Goal: Information Seeking & Learning: Check status

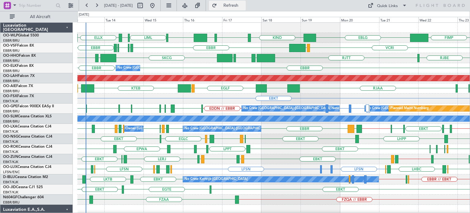
click at [243, 8] on span "Refresh" at bounding box center [231, 5] width 26 height 4
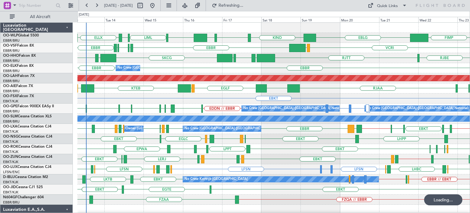
click at [185, 109] on div "LIML LIRN ELLX FIMP EBLG KIND KTEB KIND EBLG [GEOGRAPHIC_DATA] LIRP LFMN LIRP […" at bounding box center [273, 215] width 392 height 384
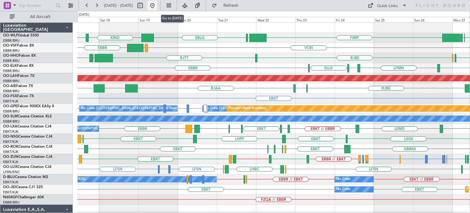
click at [157, 6] on button at bounding box center [153, 6] width 10 height 10
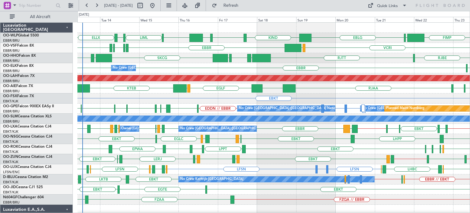
click at [187, 66] on div "EBBR [GEOGRAPHIC_DATA] ELLX No Crew [GEOGRAPHIC_DATA] (Brussels National)" at bounding box center [273, 68] width 392 height 10
click at [289, 168] on div "LFSN LFBO or LFSN LFSN LFSN LFSN ELLX [GEOGRAPHIC_DATA] [GEOGRAPHIC_DATA] [GEOG…" at bounding box center [273, 169] width 392 height 10
click at [244, 65] on div "EBBR [GEOGRAPHIC_DATA] ELLX No Crew [GEOGRAPHIC_DATA] (Brussels National)" at bounding box center [273, 68] width 392 height 10
click at [143, 135] on div "EBKT EBKT [GEOGRAPHIC_DATA] LFML EGPH [GEOGRAPHIC_DATA] EBKT LHPP" at bounding box center [273, 139] width 392 height 10
click at [249, 141] on div "EBKT EBKT [GEOGRAPHIC_DATA] LFML EGPH [GEOGRAPHIC_DATA] EBKT LHPP" at bounding box center [273, 139] width 392 height 10
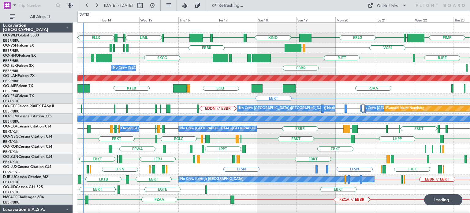
click at [288, 152] on div "EPWA EBKT EBKT LPPT LERJ EBKT EBKT LFST EDDM EDDL" at bounding box center [273, 149] width 392 height 10
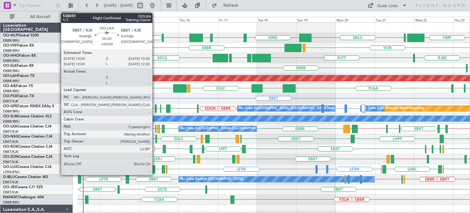
click at [155, 128] on div at bounding box center [155, 129] width 1 height 8
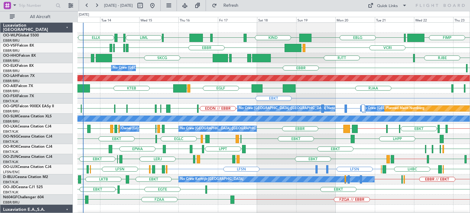
click at [235, 98] on div "EBKT" at bounding box center [273, 98] width 392 height 10
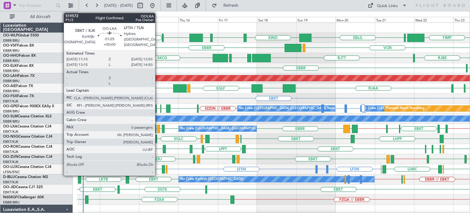
click at [158, 129] on div at bounding box center [158, 129] width 3 height 8
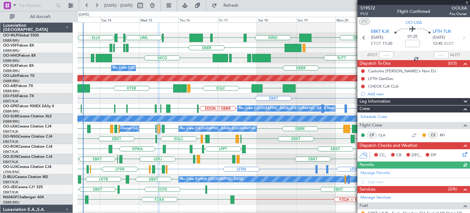
scroll to position [81, 0]
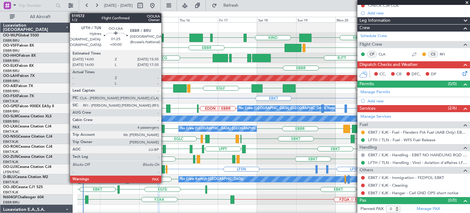
click at [164, 126] on div at bounding box center [163, 129] width 3 height 8
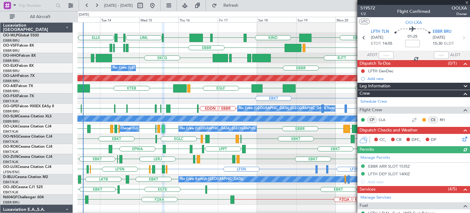
scroll to position [122, 0]
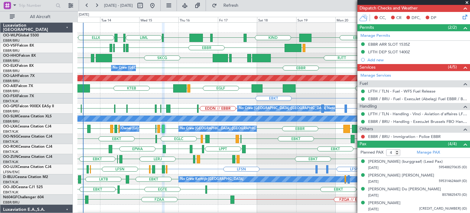
click at [236, 98] on div "EBKT" at bounding box center [273, 98] width 392 height 10
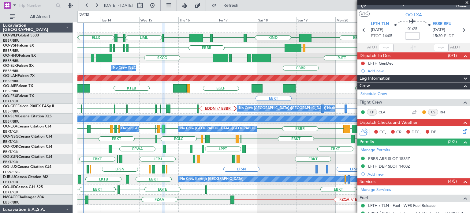
scroll to position [0, 0]
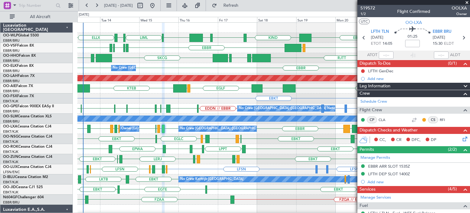
click at [467, 1] on span at bounding box center [467, 3] width 6 height 6
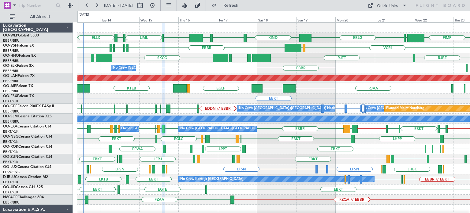
type input "0"
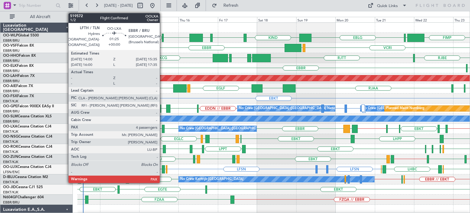
click at [163, 127] on div at bounding box center [163, 129] width 3 height 8
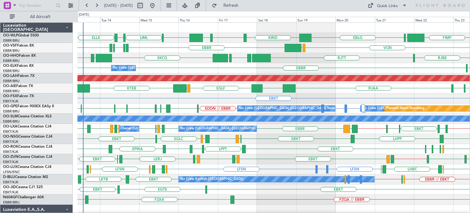
click at [250, 47] on div "VCRI VRMU [GEOGRAPHIC_DATA] LIRP LFMN LIRP [GEOGRAPHIC_DATA]" at bounding box center [273, 48] width 392 height 10
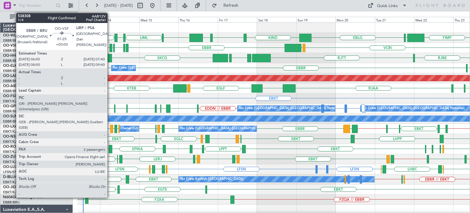
click at [110, 46] on div at bounding box center [111, 48] width 3 height 8
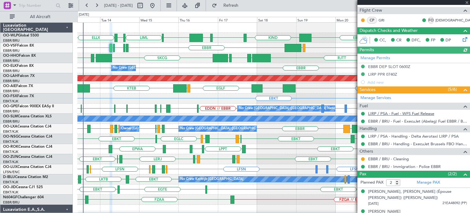
scroll to position [99, 0]
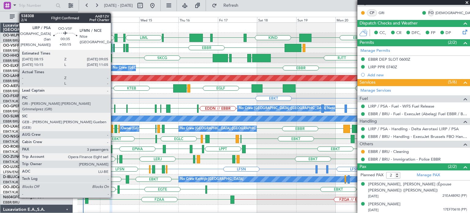
click at [114, 49] on div at bounding box center [114, 48] width 2 height 8
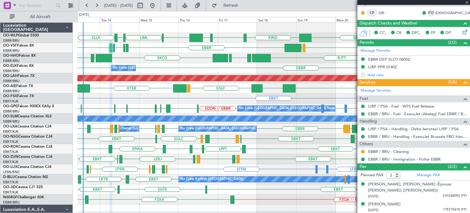
type input "+00:15"
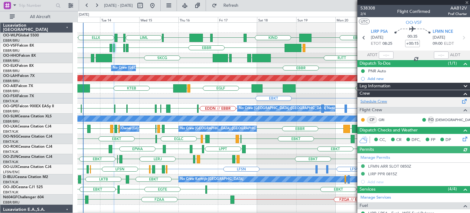
scroll to position [98, 0]
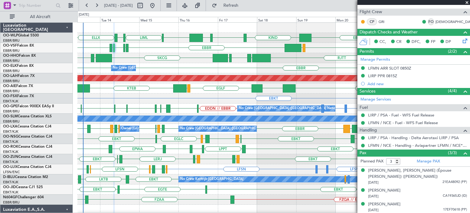
click at [469, 2] on span at bounding box center [467, 3] width 6 height 6
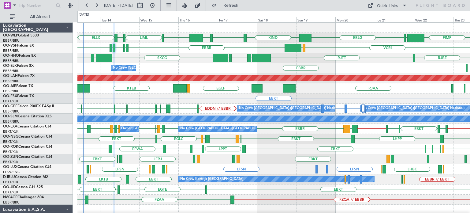
type input "0"
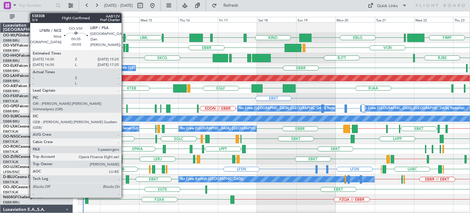
click at [124, 47] on div at bounding box center [124, 48] width 2 height 8
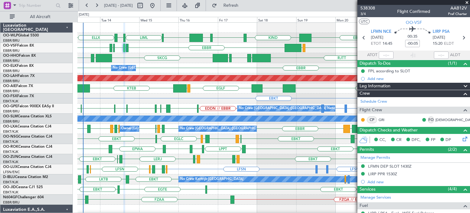
scroll to position [98, 0]
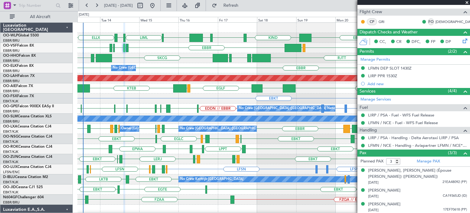
click at [467, 1] on span at bounding box center [467, 3] width 6 height 6
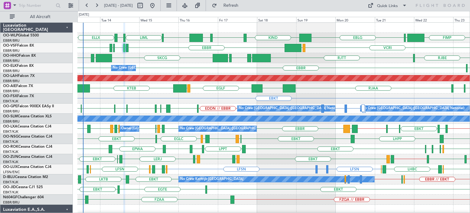
type input "0"
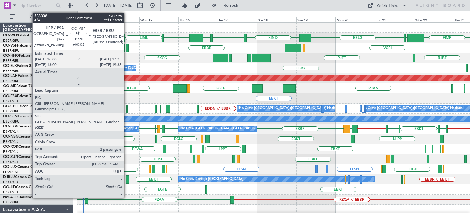
click at [127, 47] on div at bounding box center [127, 48] width 3 height 8
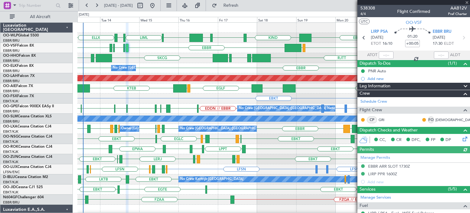
scroll to position [99, 0]
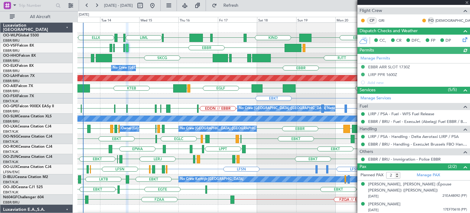
click at [467, 1] on div at bounding box center [413, 2] width 113 height 5
click at [468, 2] on span at bounding box center [467, 3] width 6 height 6
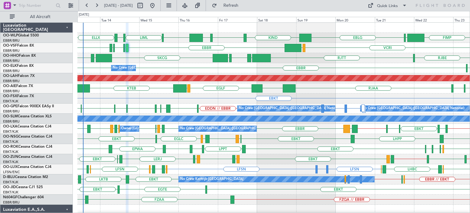
type input "0"
click at [220, 91] on div "KTEB [GEOGRAPHIC_DATA] RJAA UZSS [GEOGRAPHIC_DATA] LOWS RJOB Planned Maint [GEO…" at bounding box center [273, 88] width 392 height 10
